Goal: Information Seeking & Learning: Check status

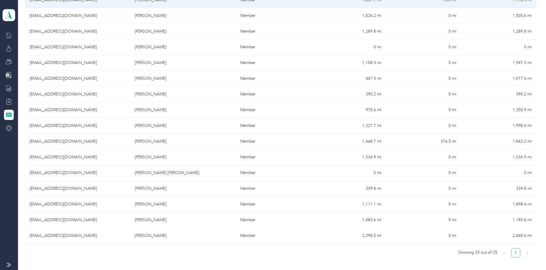
scroll to position [315, 0]
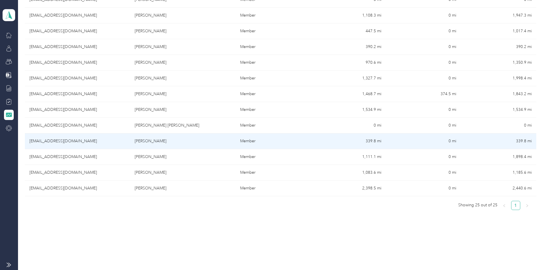
click at [105, 139] on td "[EMAIL_ADDRESS][DOMAIN_NAME]" at bounding box center [77, 142] width 105 height 16
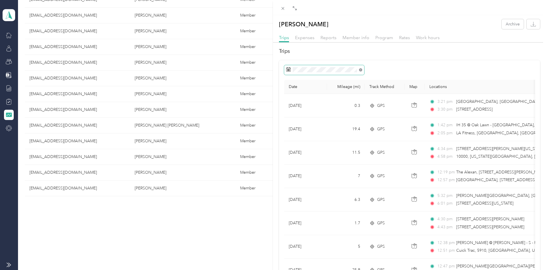
click at [361, 70] on icon at bounding box center [360, 69] width 3 height 3
click at [298, 122] on div "1" at bounding box center [299, 122] width 7 height 7
click at [305, 158] on div "30" at bounding box center [306, 158] width 7 height 7
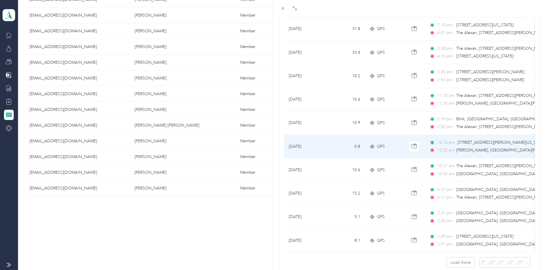
scroll to position [458, 0]
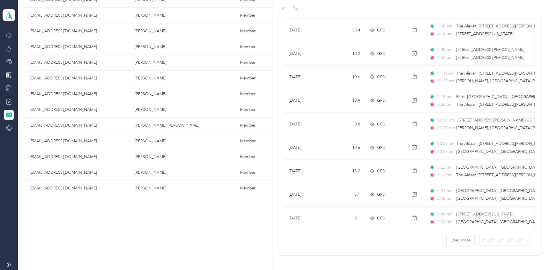
click at [494, 215] on li "50 per load" at bounding box center [500, 218] width 51 height 10
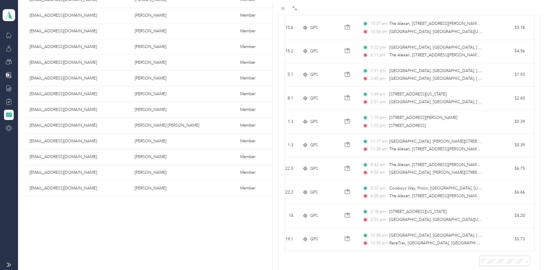
scroll to position [0, 67]
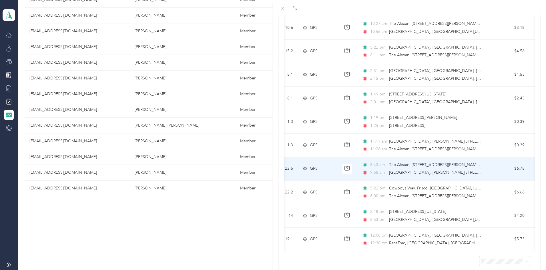
click at [465, 173] on span "[GEOGRAPHIC_DATA], [PERSON_NAME][STREET_ADDRESS][US_STATE]" at bounding box center [455, 172] width 132 height 5
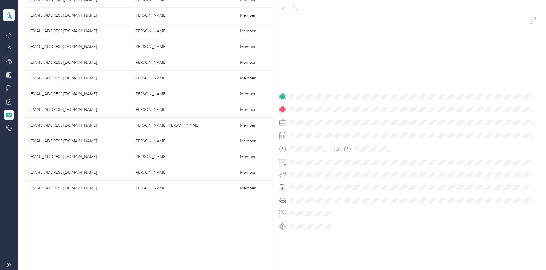
scroll to position [60, 0]
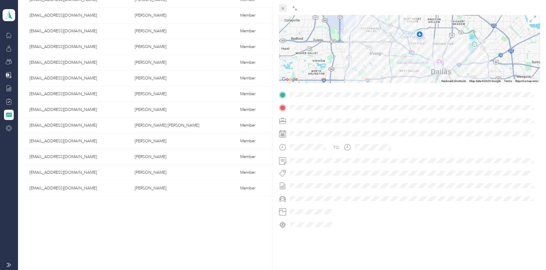
click at [284, 9] on icon at bounding box center [283, 8] width 5 height 5
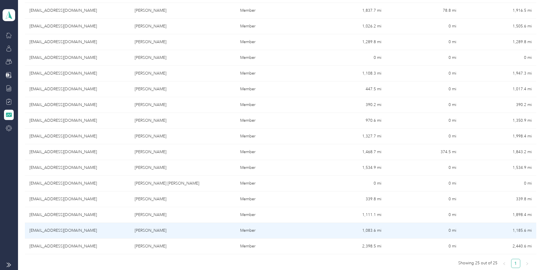
scroll to position [200, 0]
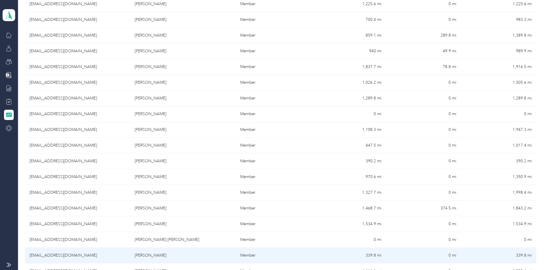
click at [94, 253] on td "[EMAIL_ADDRESS][DOMAIN_NAME]" at bounding box center [77, 256] width 105 height 16
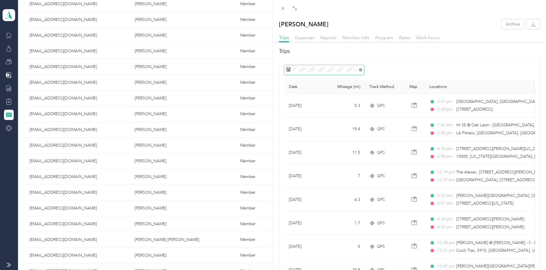
click at [360, 69] on icon at bounding box center [360, 69] width 3 height 3
click at [291, 70] on span at bounding box center [324, 70] width 80 height 10
click at [299, 123] on div "1" at bounding box center [299, 122] width 7 height 7
click at [300, 159] on div "29" at bounding box center [299, 158] width 7 height 7
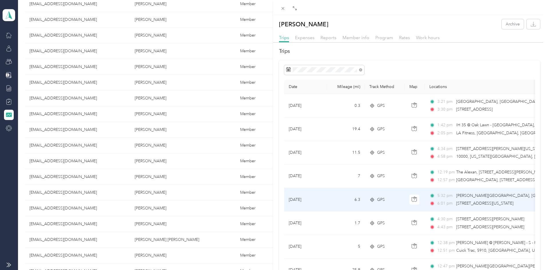
click at [456, 204] on div "6:01 pm [STREET_ADDRESS][US_STATE]" at bounding box center [490, 204] width 120 height 6
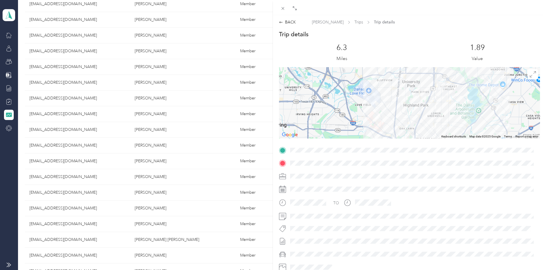
click at [413, 144] on div "Trip details This trip cannot be edited because it is either under review, appr…" at bounding box center [409, 157] width 261 height 255
click at [288, 155] on div "TO" at bounding box center [409, 215] width 261 height 139
click at [281, 21] on icon at bounding box center [281, 22] width 4 height 4
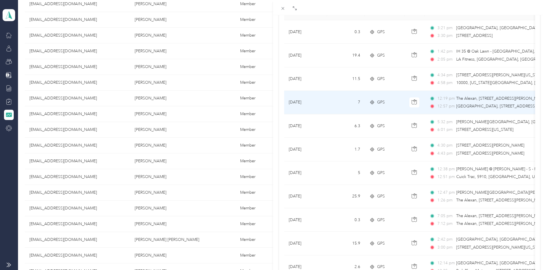
scroll to position [86, 0]
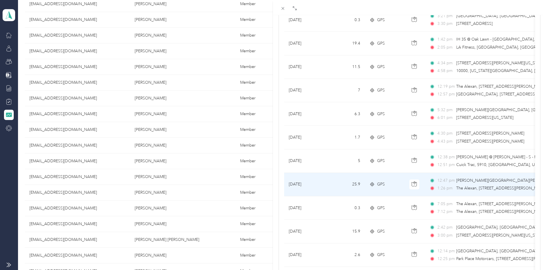
click at [451, 182] on span "12:47 pm" at bounding box center [446, 181] width 16 height 6
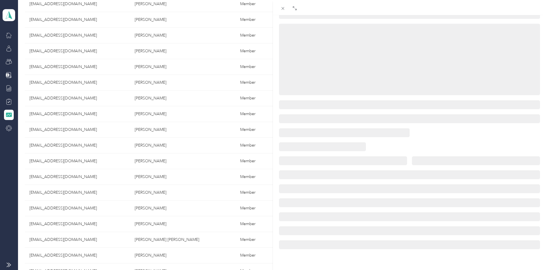
scroll to position [60, 0]
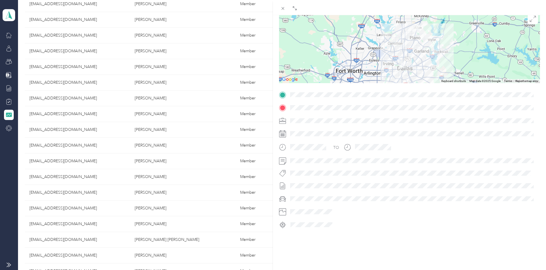
click at [422, 85] on div "Trip details This trip cannot be edited because it is either under review, appr…" at bounding box center [409, 102] width 261 height 255
click at [462, 96] on div "TO" at bounding box center [409, 159] width 261 height 139
